Goal: Find specific page/section: Find specific page/section

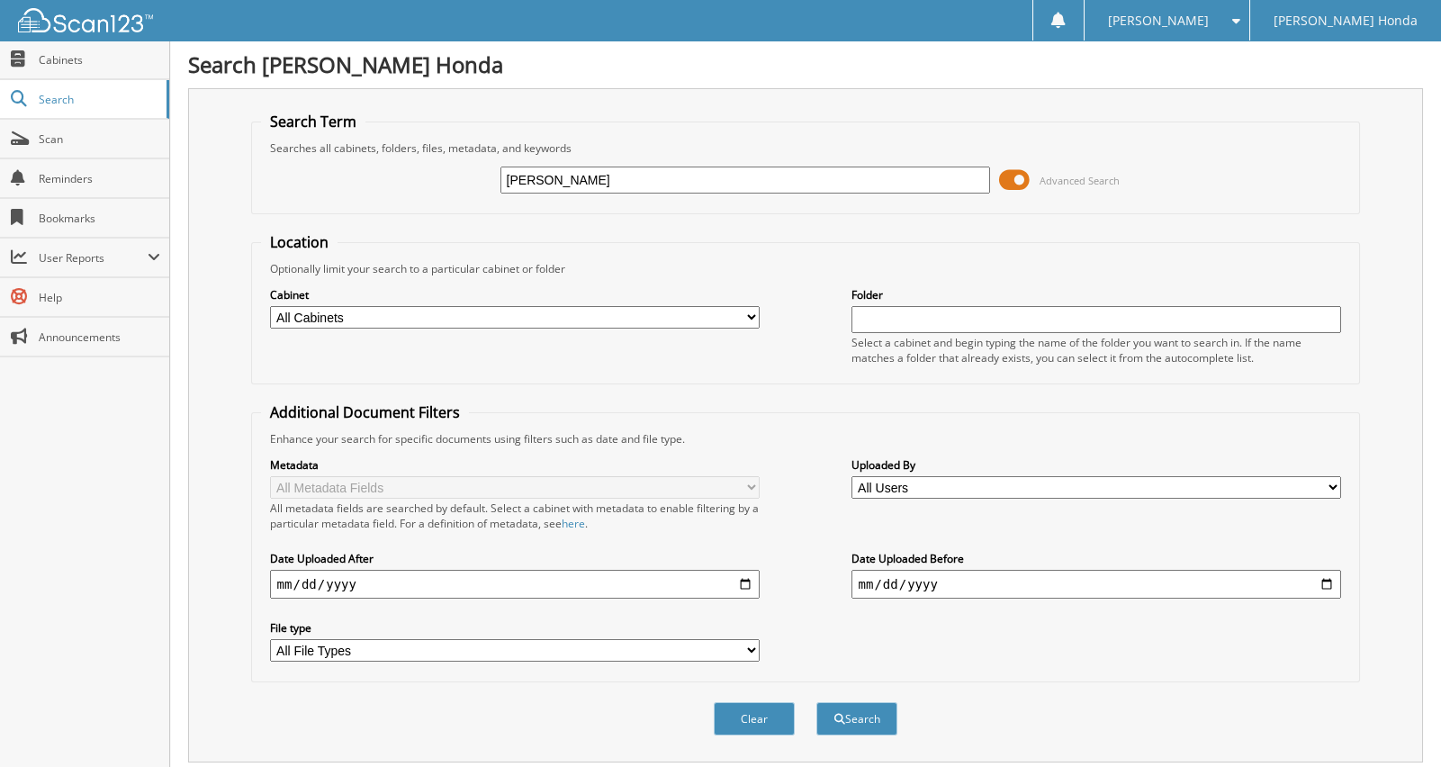
type input "[PERSON_NAME]"
click at [816, 702] on button "Search" at bounding box center [856, 718] width 81 height 33
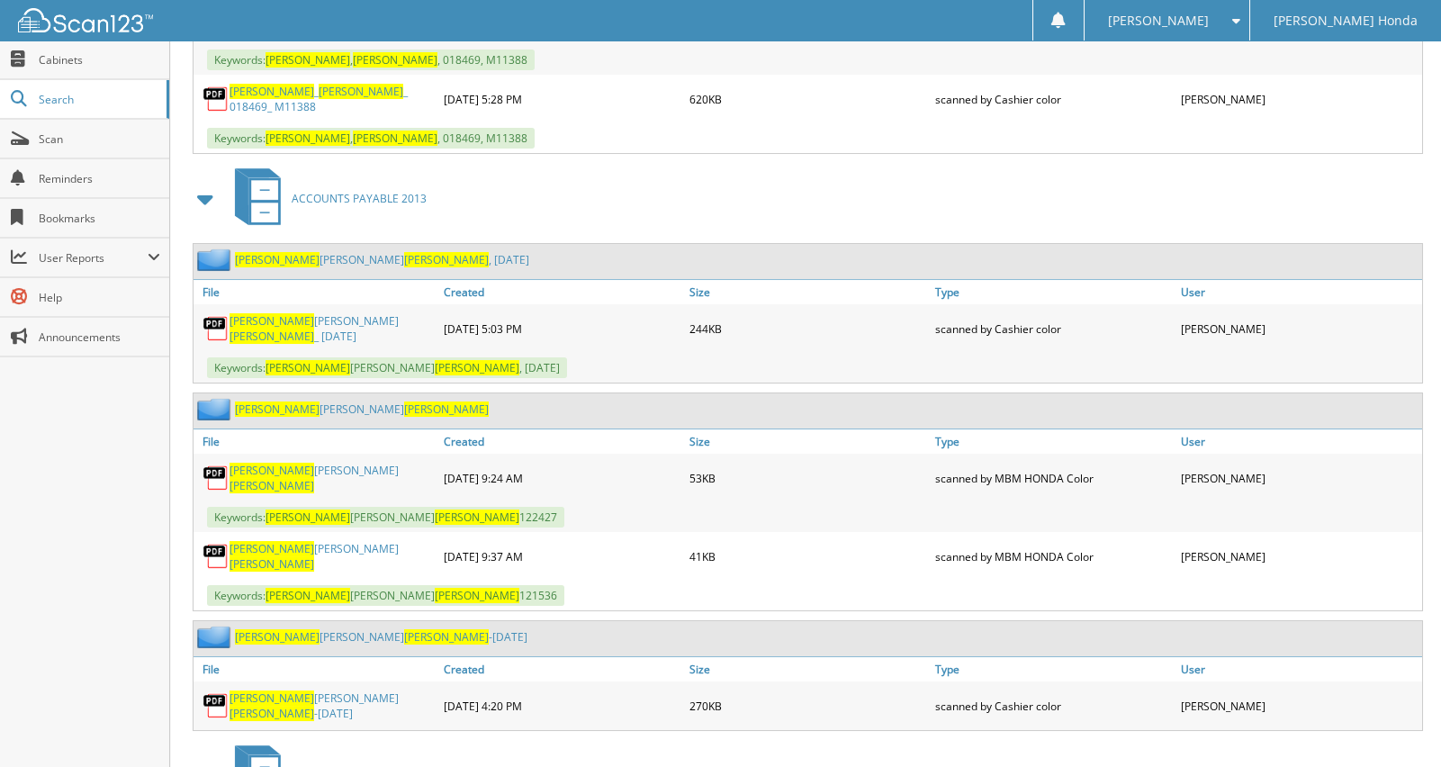
scroll to position [1170, 0]
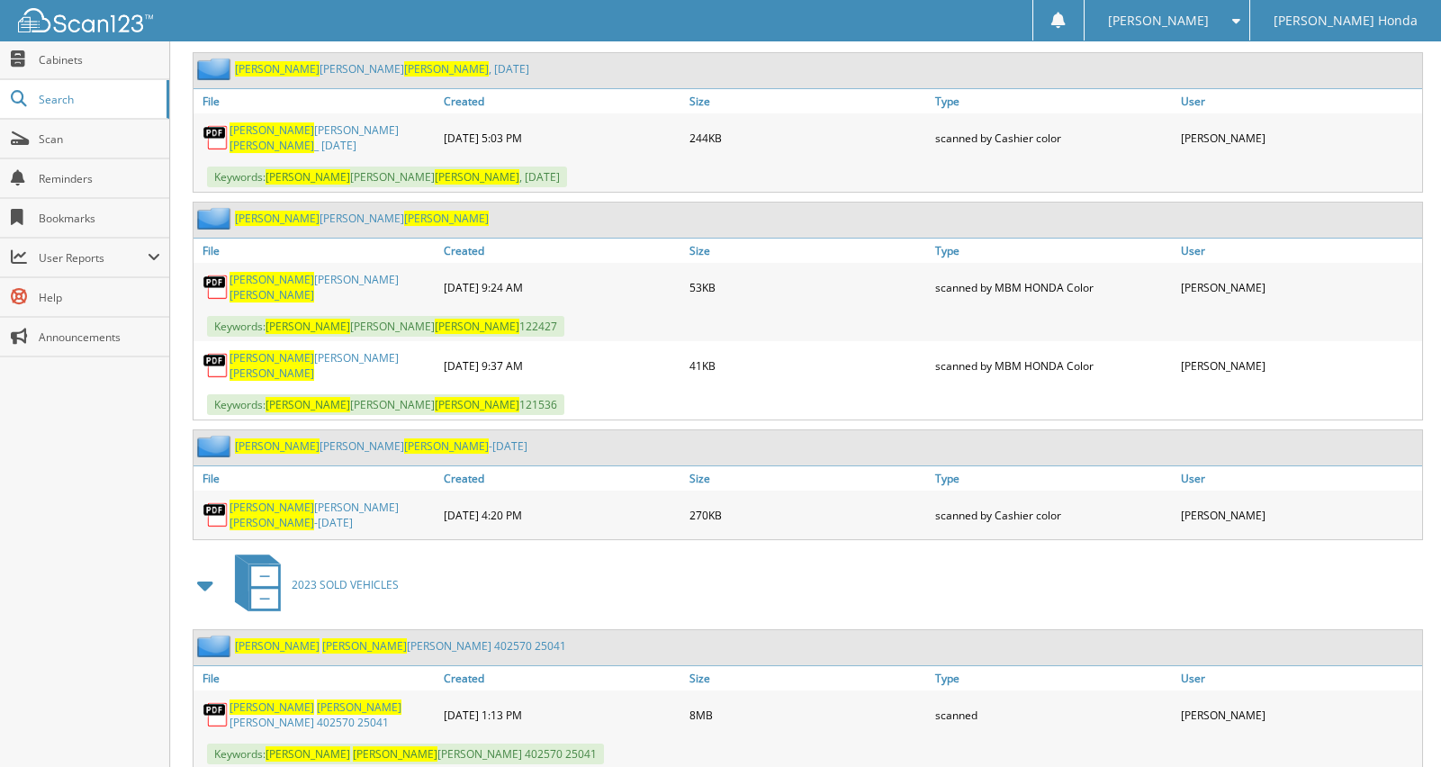
click at [319, 699] on span "[PERSON_NAME]" at bounding box center [359, 706] width 85 height 15
click at [67, 139] on span "Scan" at bounding box center [99, 138] width 121 height 15
